Goal: Task Accomplishment & Management: Manage account settings

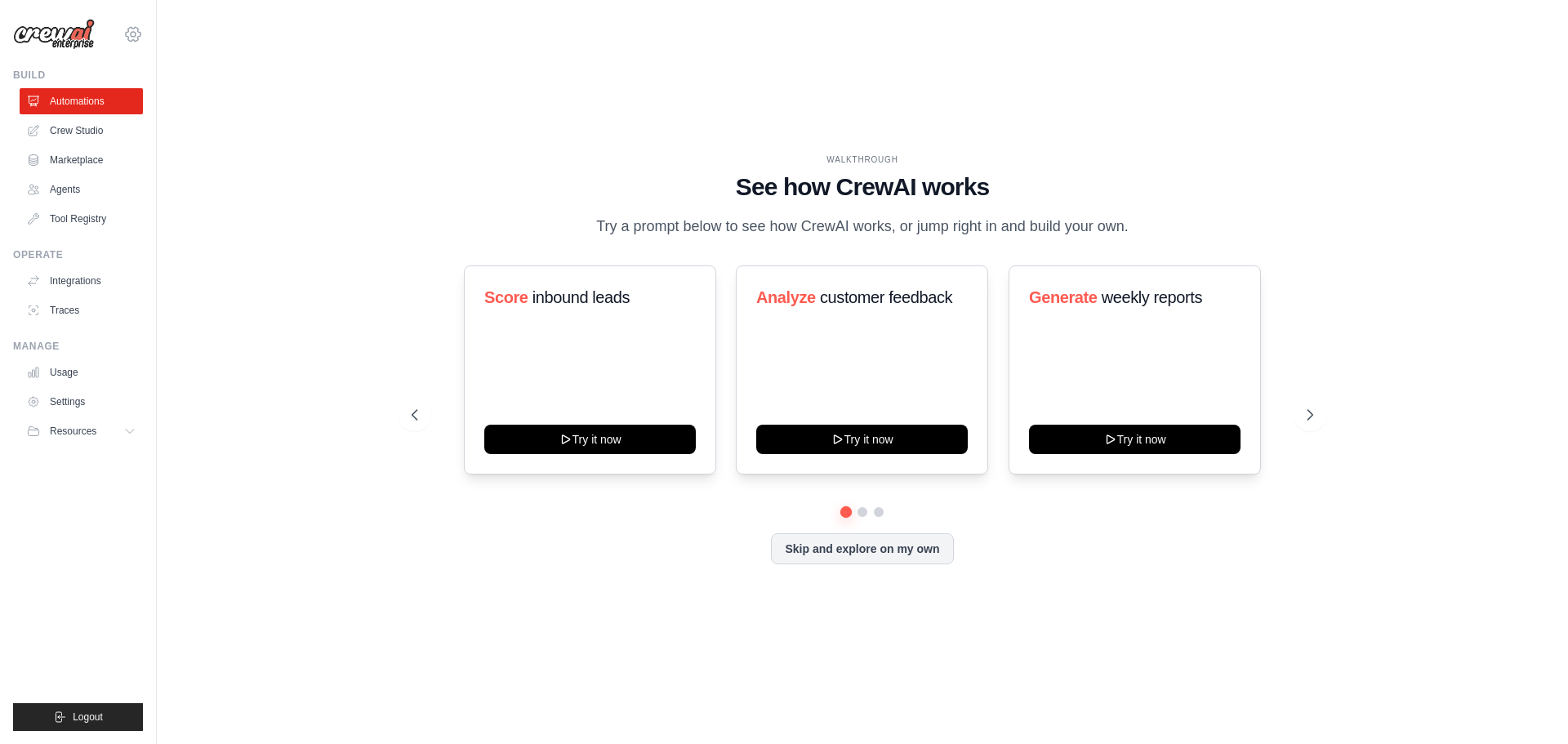
click at [131, 35] on icon at bounding box center [133, 34] width 5 height 5
click at [115, 112] on link "Settings" at bounding box center [133, 110] width 144 height 29
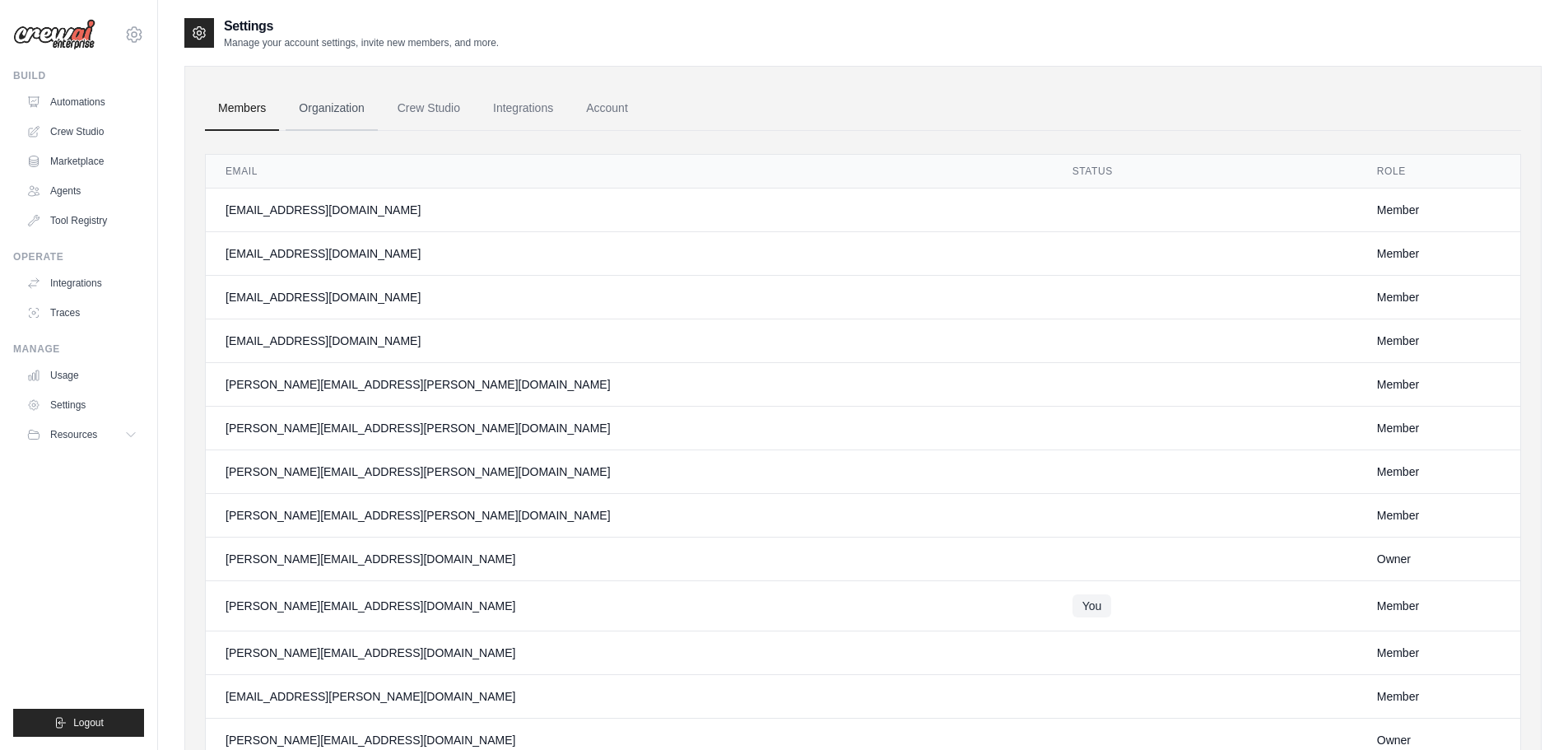
click at [347, 110] on link "Organization" at bounding box center [331, 109] width 92 height 45
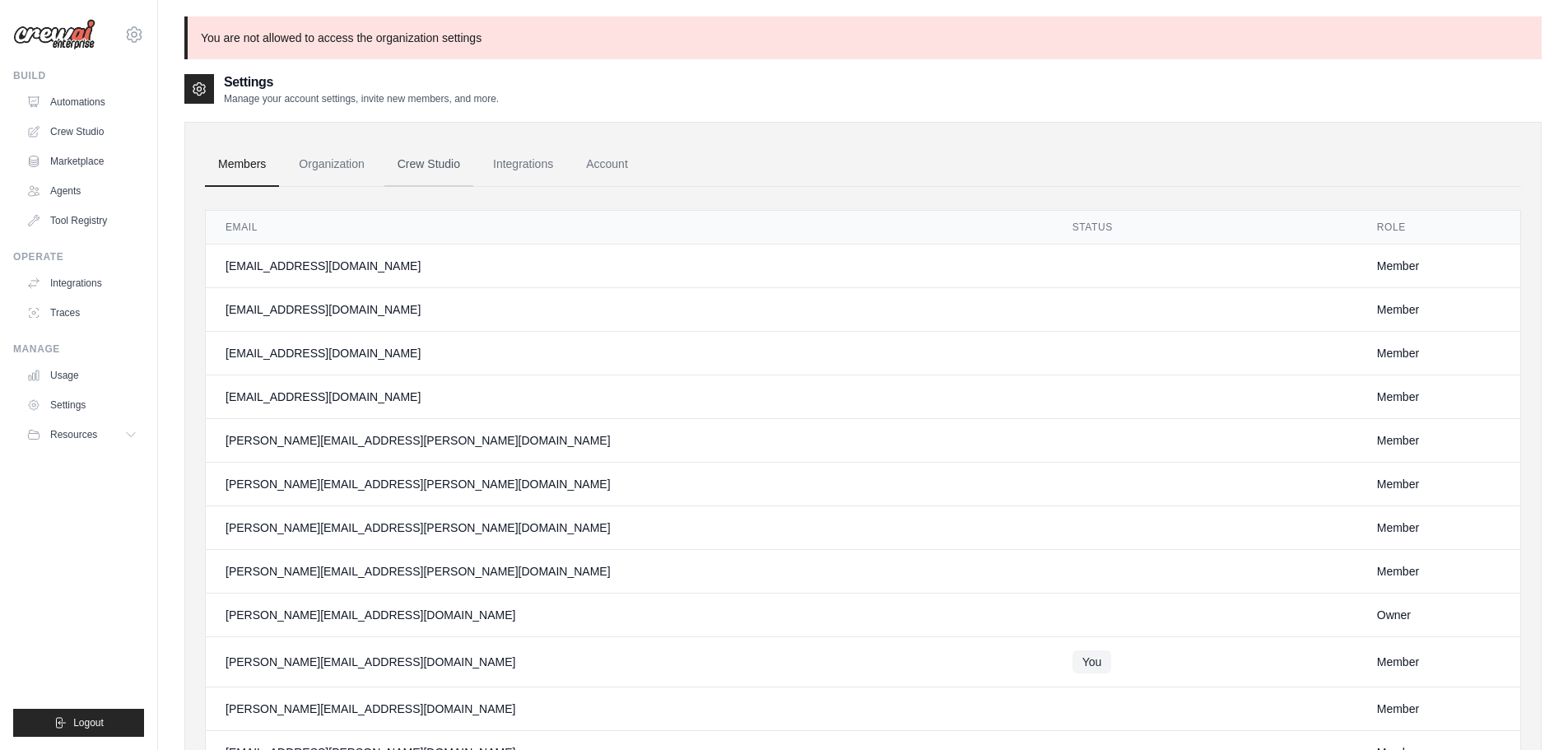
click at [410, 159] on link "Crew Studio" at bounding box center [429, 165] width 89 height 45
click at [77, 374] on link "Usage" at bounding box center [83, 375] width 125 height 26
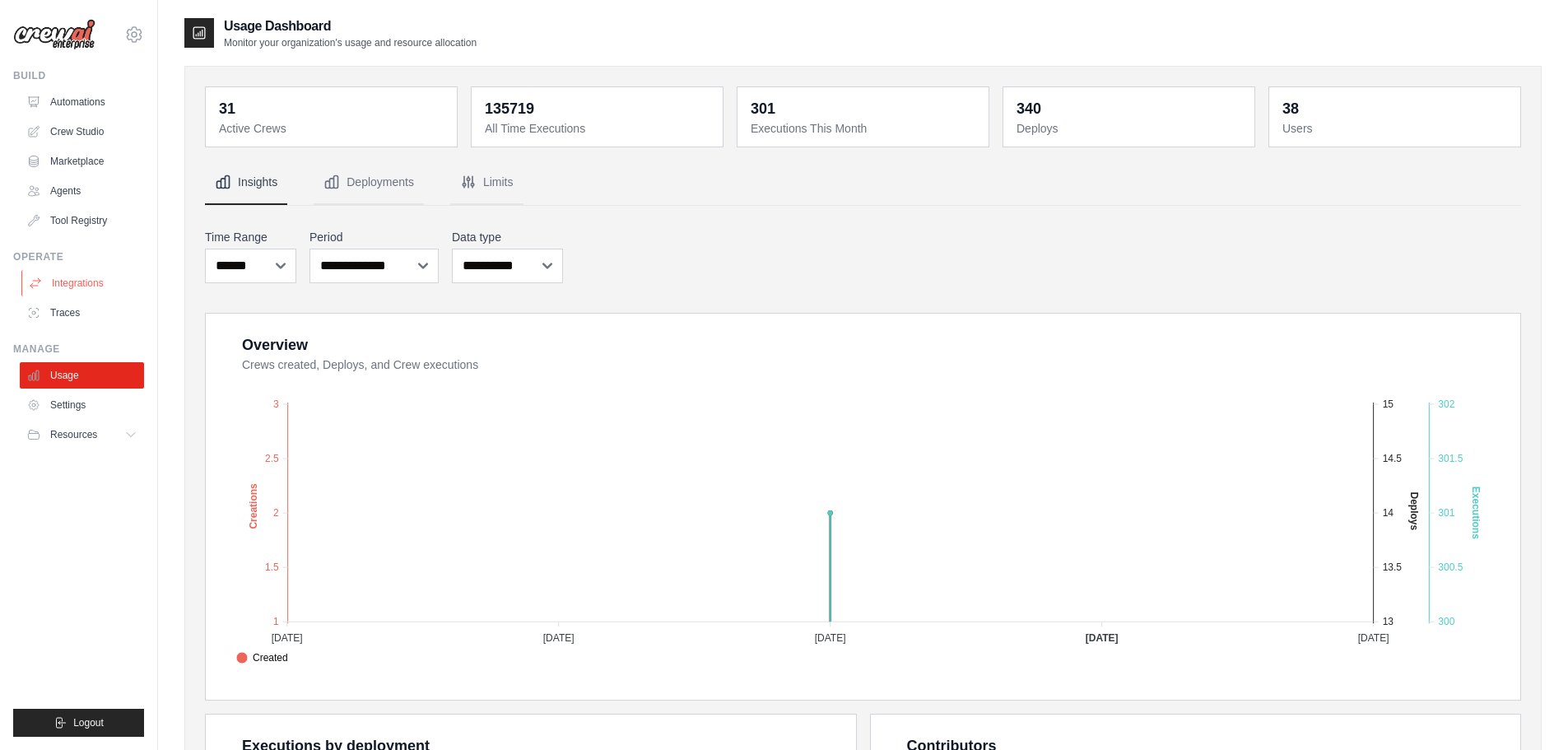
click at [99, 280] on link "Integrations" at bounding box center [83, 283] width 125 height 26
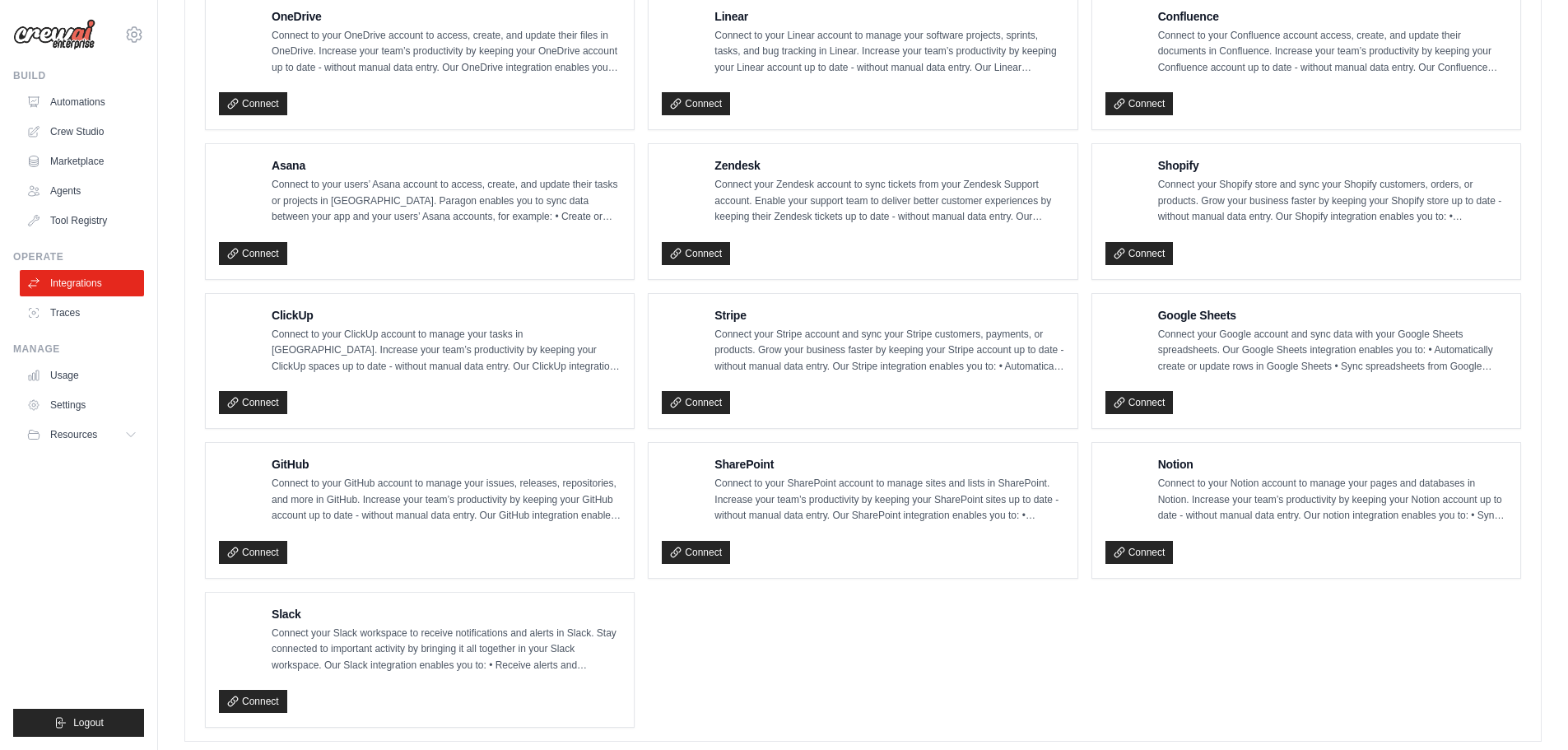
scroll to position [988, 0]
